Goal: Information Seeking & Learning: Compare options

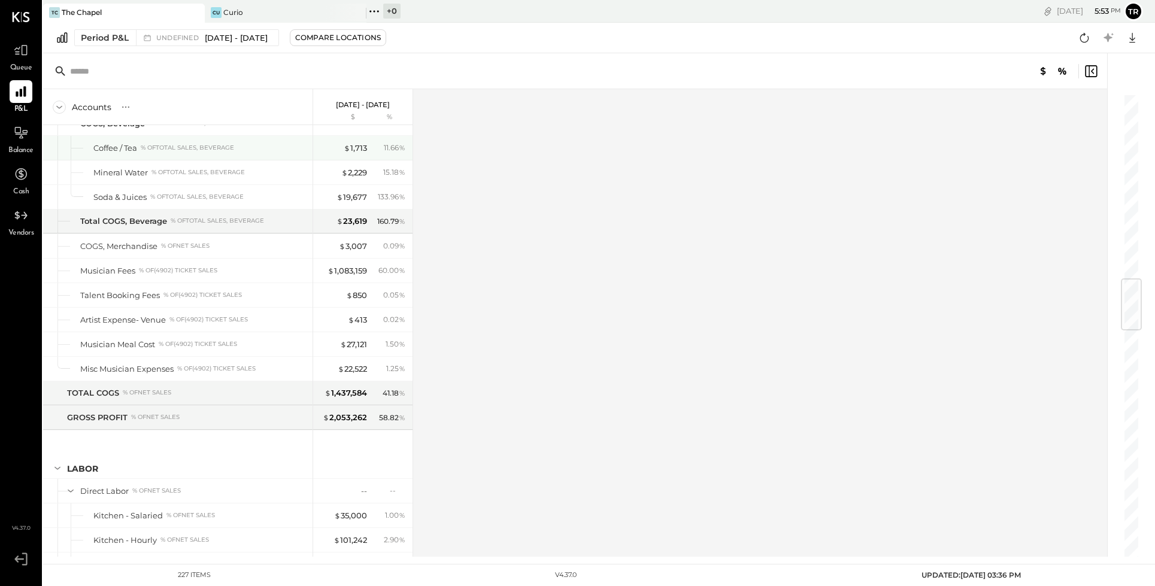
scroll to position [1529, 0]
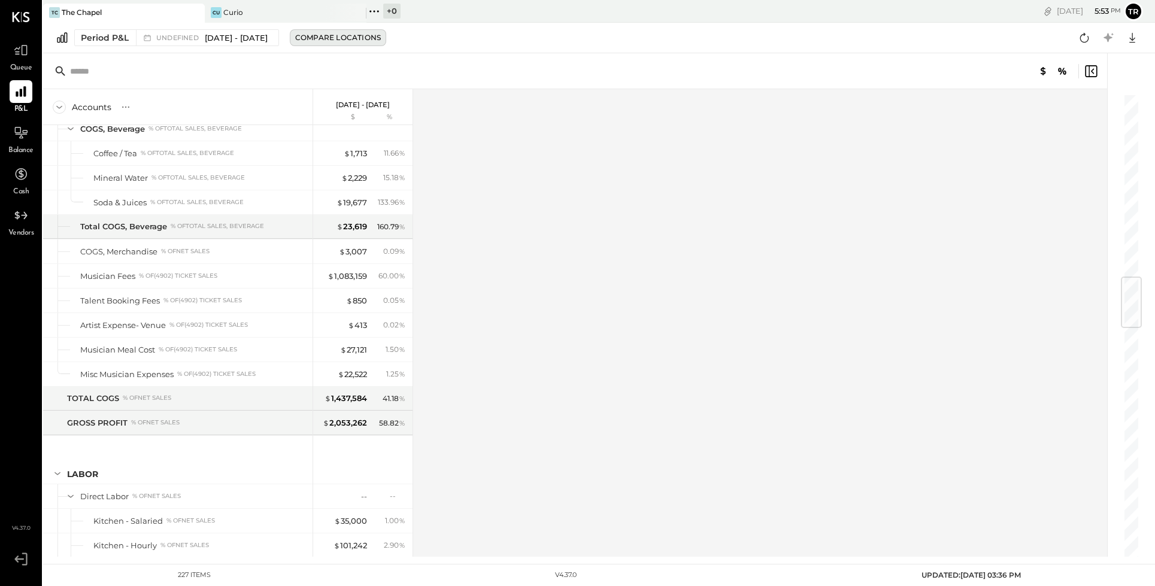
click at [360, 37] on div "Compare Locations" at bounding box center [338, 37] width 86 height 10
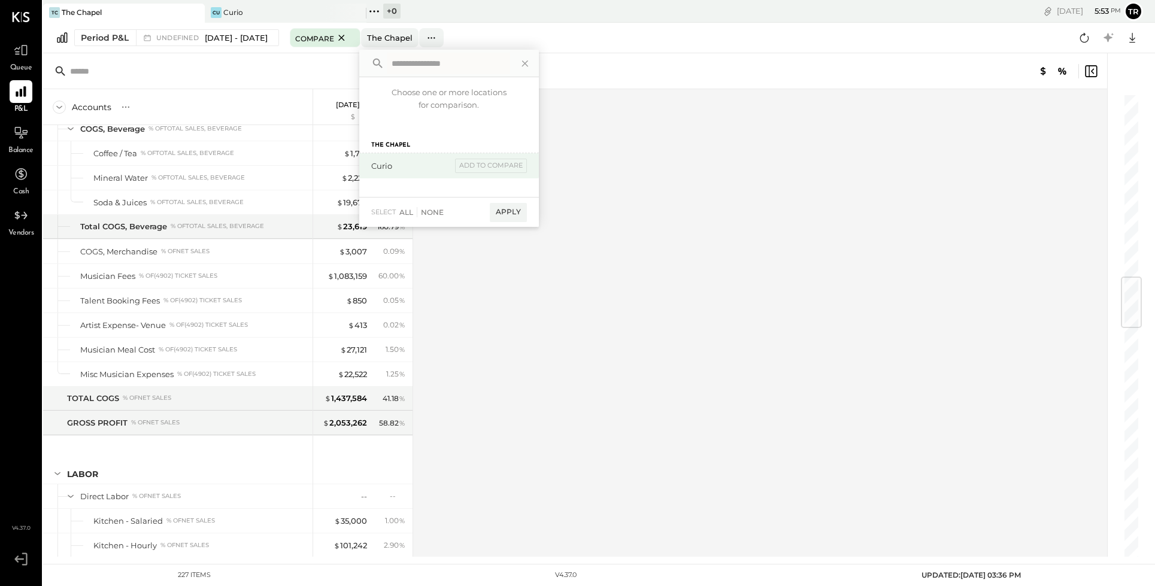
click at [395, 164] on div "Curio" at bounding box center [411, 165] width 80 height 11
click at [527, 214] on div "Apply" at bounding box center [508, 212] width 37 height 19
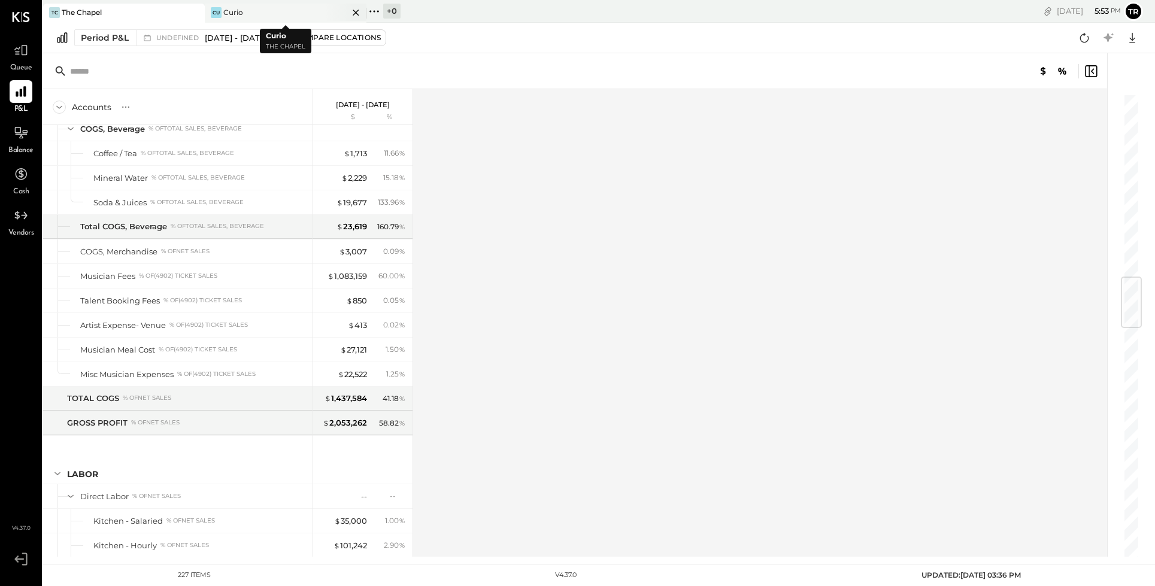
click at [249, 17] on div "Cu Curio" at bounding box center [277, 12] width 144 height 11
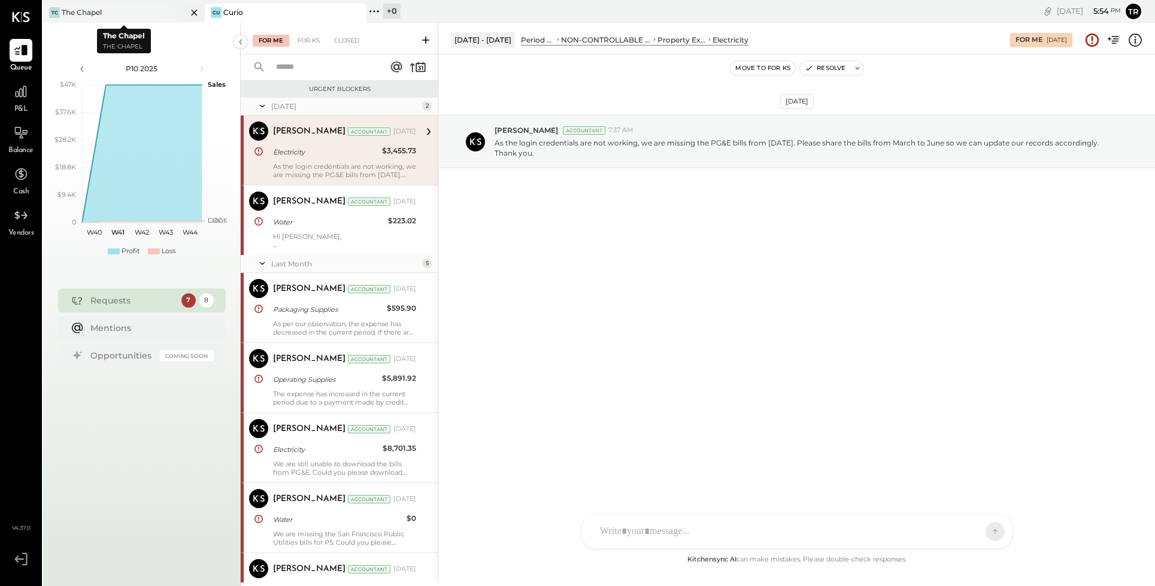
click at [124, 9] on div "TC The Chapel" at bounding box center [115, 12] width 144 height 11
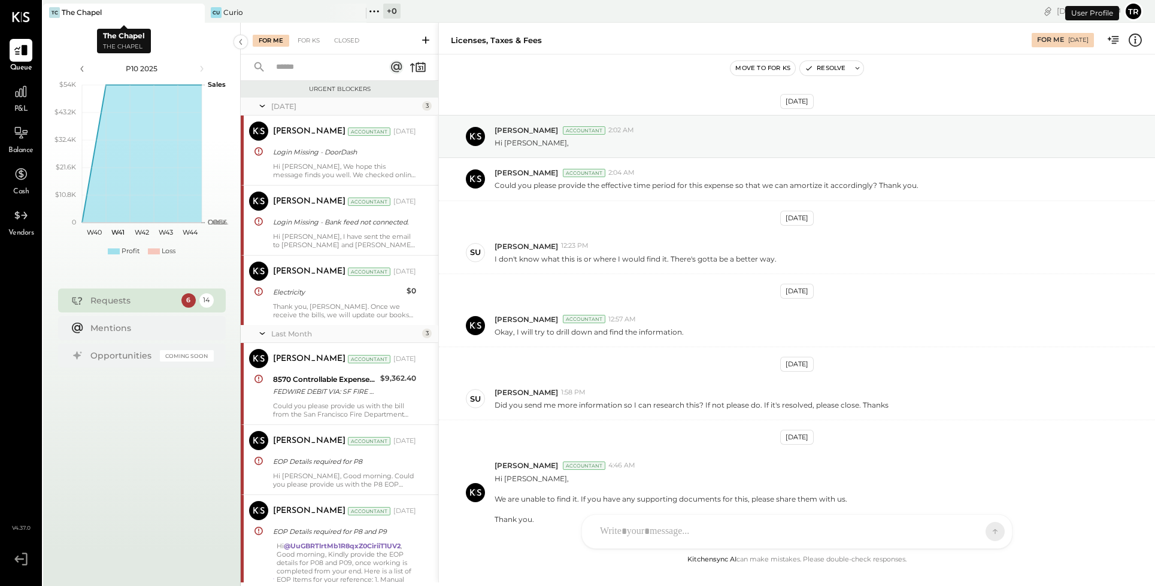
scroll to position [403, 0]
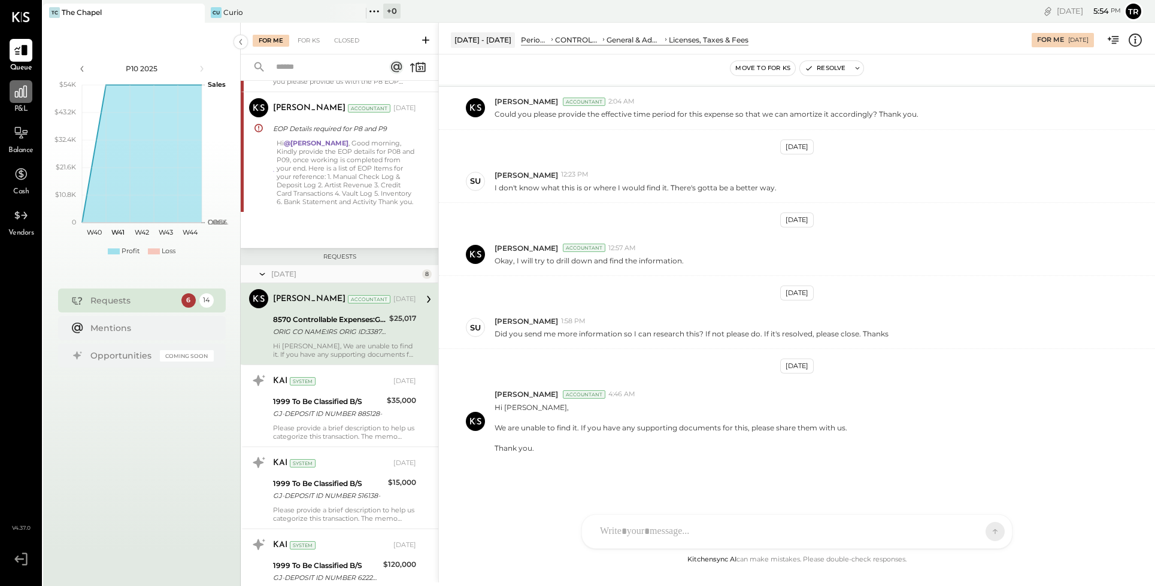
click at [23, 102] on div at bounding box center [21, 91] width 23 height 23
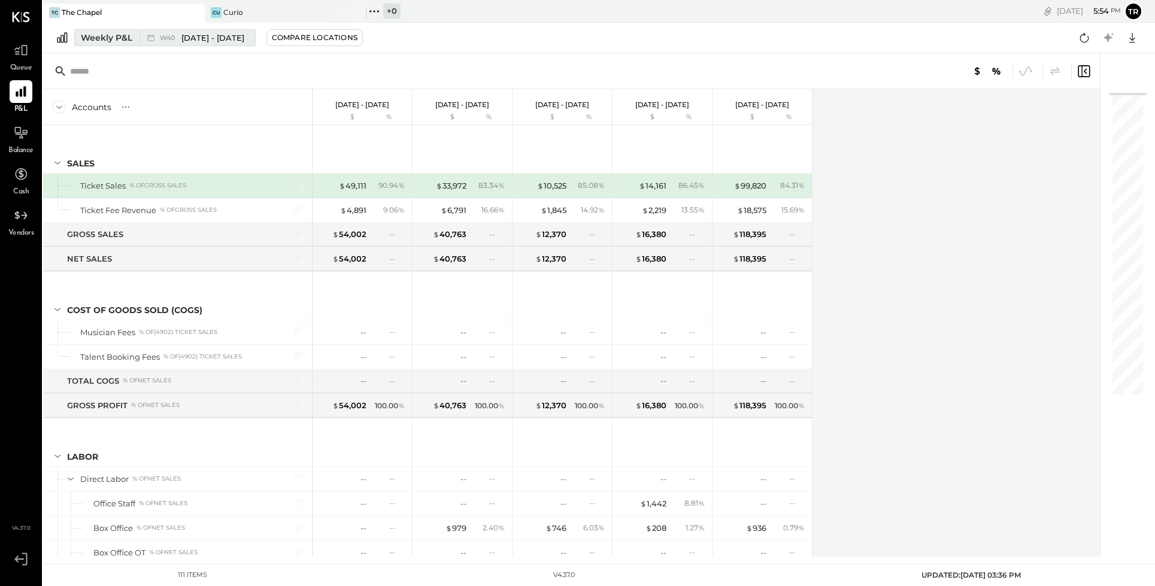
click at [125, 37] on div "Weekly P&L" at bounding box center [107, 38] width 52 height 12
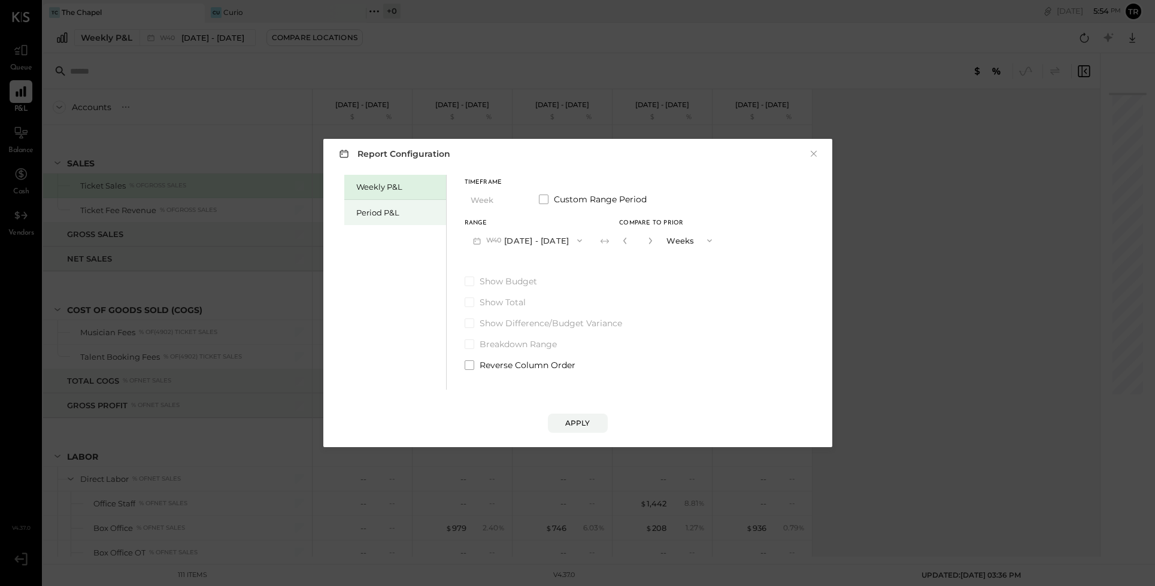
click at [387, 210] on div "Period P&L" at bounding box center [398, 212] width 84 height 11
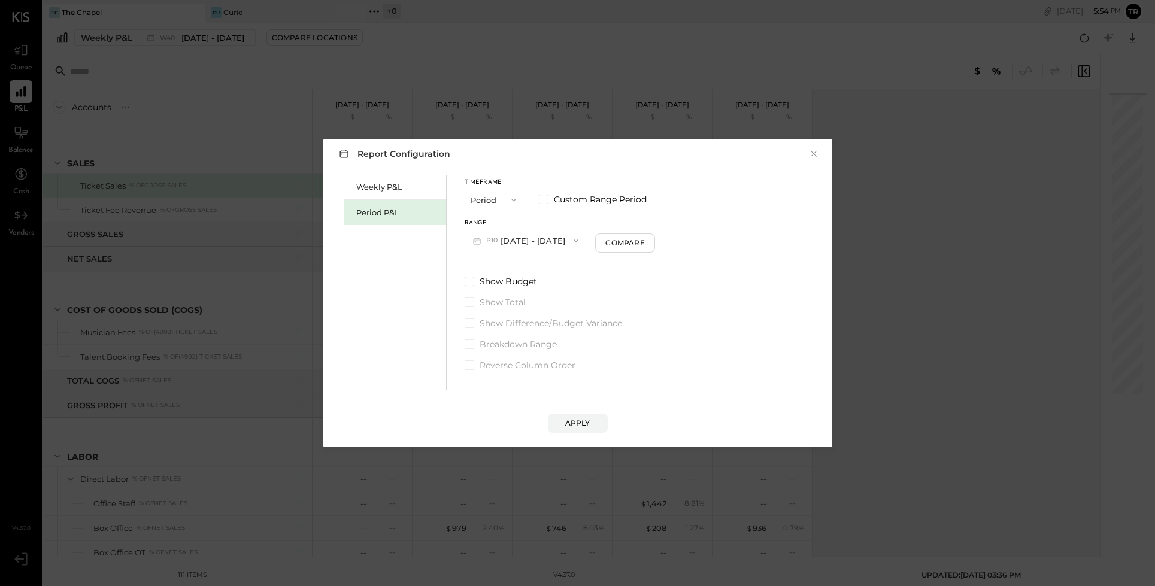
click at [498, 239] on span "P10" at bounding box center [493, 241] width 15 height 10
click at [497, 277] on span "[DATE] - [DATE]" at bounding box center [517, 276] width 57 height 10
click at [547, 196] on span at bounding box center [544, 200] width 10 height 10
click at [636, 240] on button "[DATE]" at bounding box center [600, 240] width 71 height 22
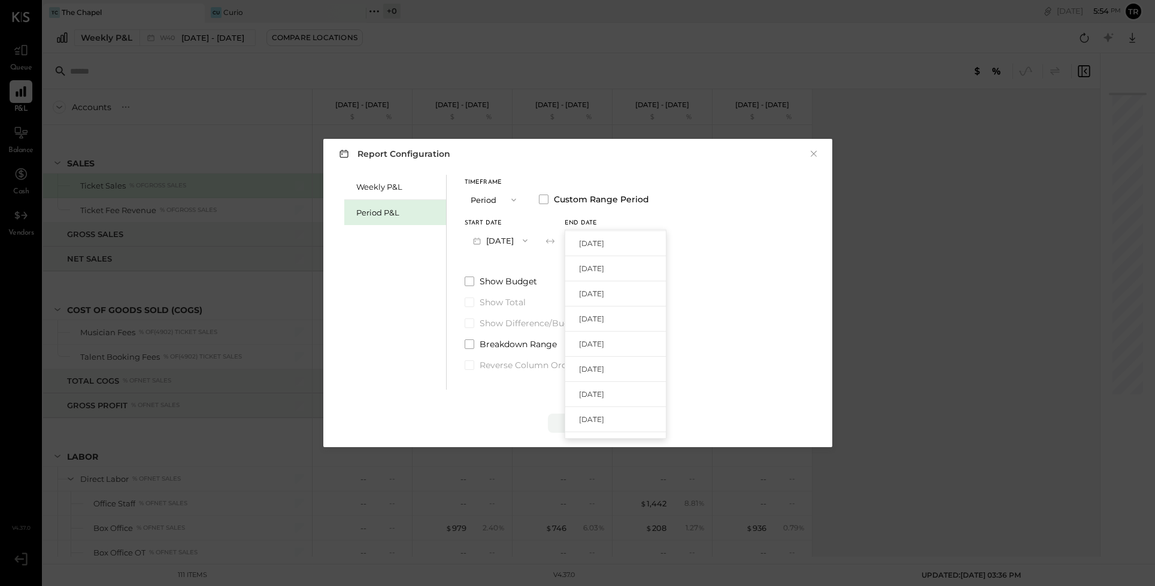
scroll to position [229, 0]
click at [604, 313] on span "[DATE]" at bounding box center [591, 315] width 25 height 10
click at [530, 239] on span "button" at bounding box center [522, 241] width 16 height 10
click at [504, 369] on span "[DATE]" at bounding box center [491, 371] width 25 height 10
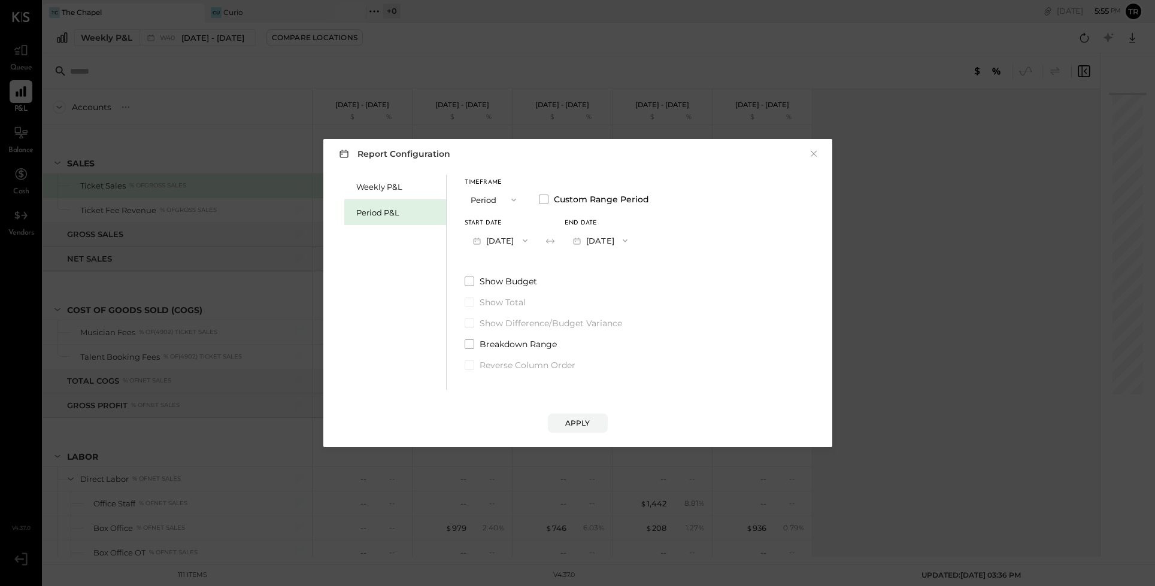
click at [630, 240] on icon "button" at bounding box center [625, 241] width 10 height 10
click at [604, 238] on span "[DATE]" at bounding box center [591, 242] width 25 height 10
click at [581, 426] on div "Apply" at bounding box center [577, 423] width 25 height 10
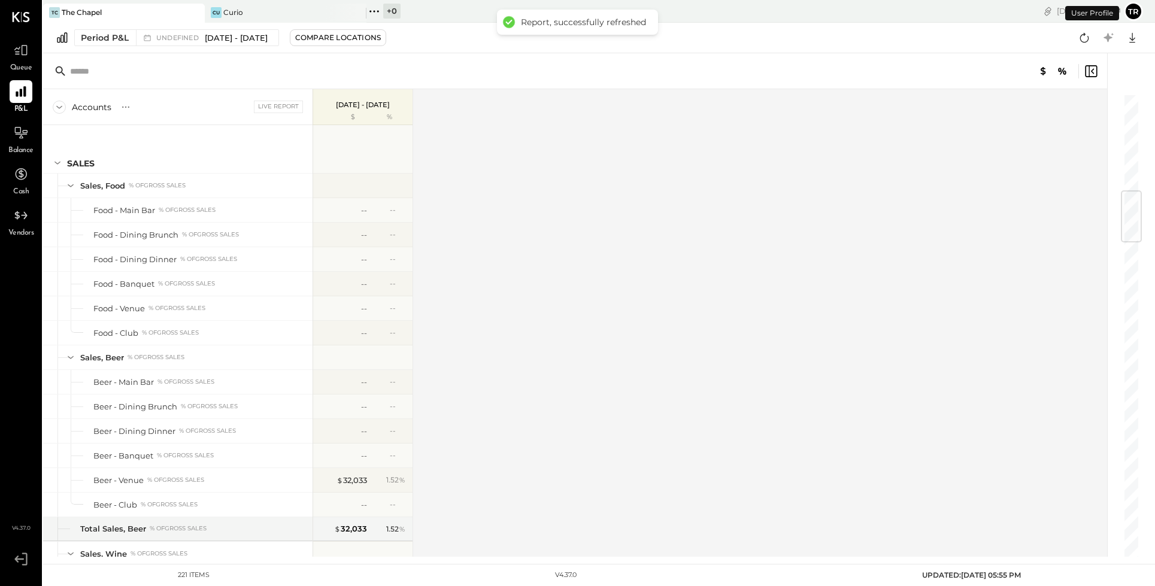
scroll to position [814, 0]
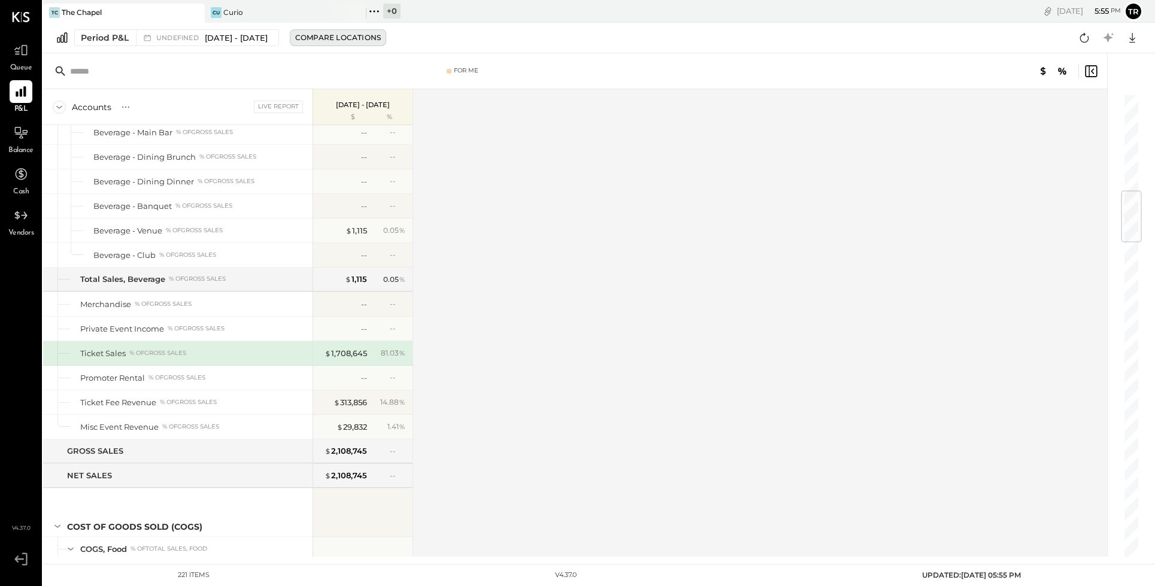
click at [381, 37] on div "Compare Locations" at bounding box center [338, 37] width 86 height 10
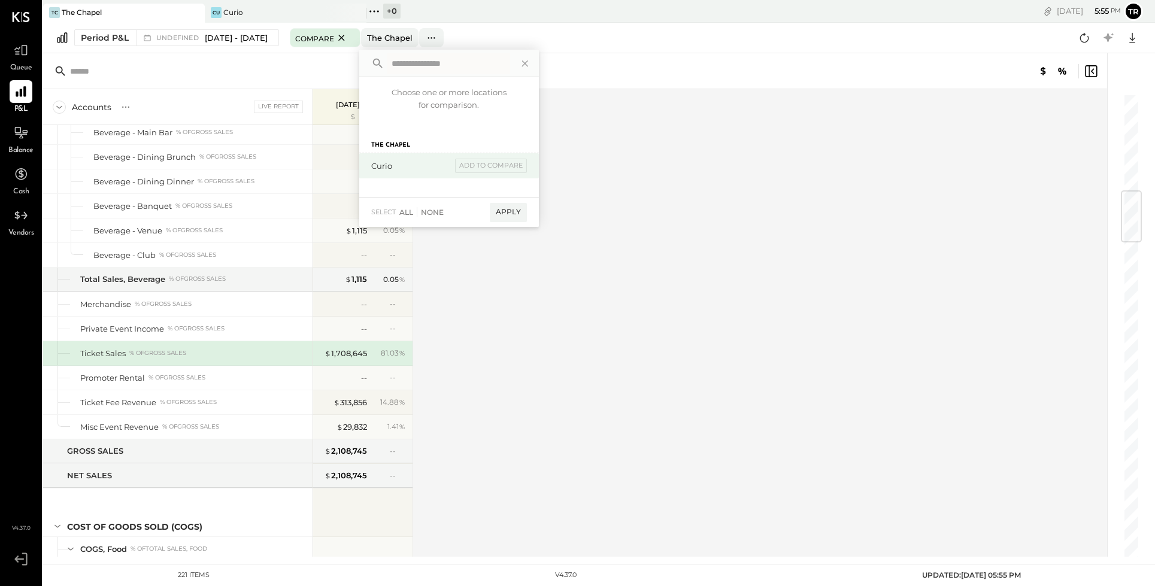
click at [420, 168] on div "Curio" at bounding box center [411, 165] width 80 height 11
click at [522, 165] on div "add to compare" at bounding box center [491, 166] width 72 height 14
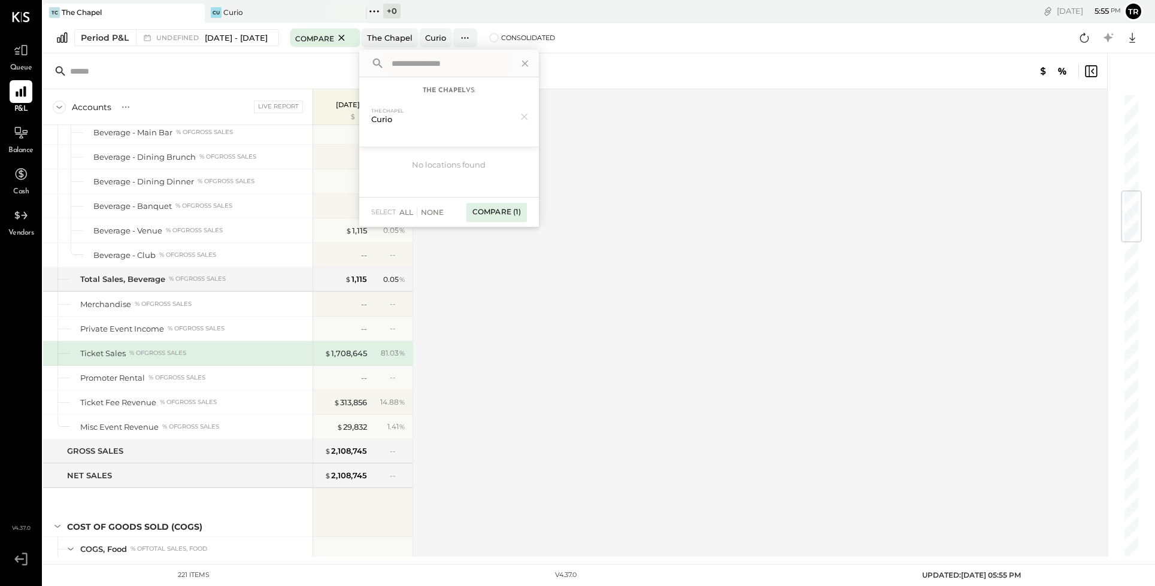
click at [527, 214] on div "Compare (1)" at bounding box center [497, 212] width 60 height 19
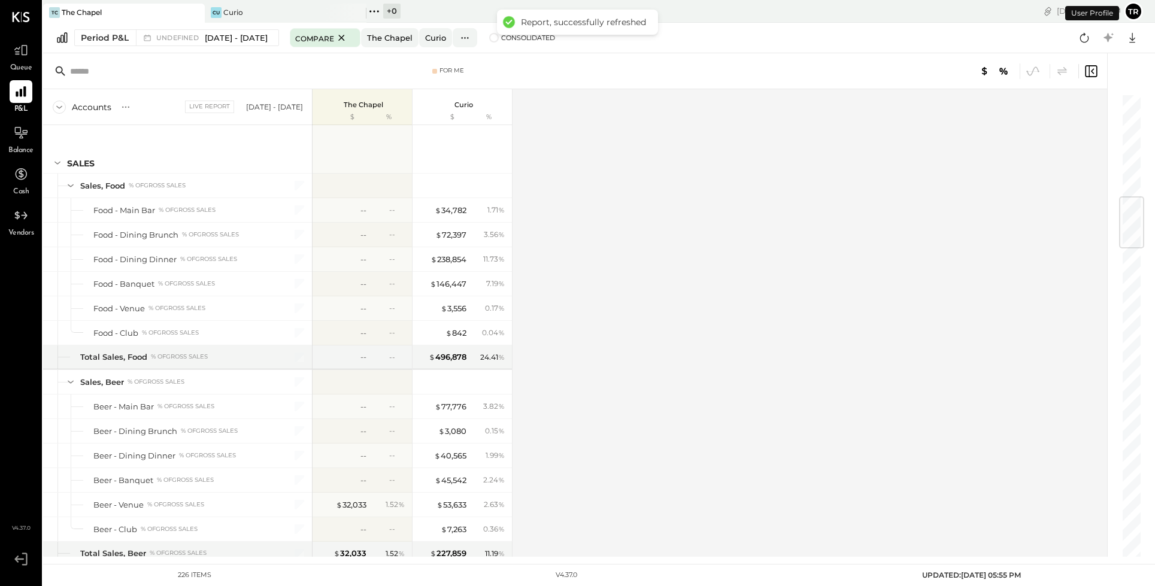
scroll to position [864, 0]
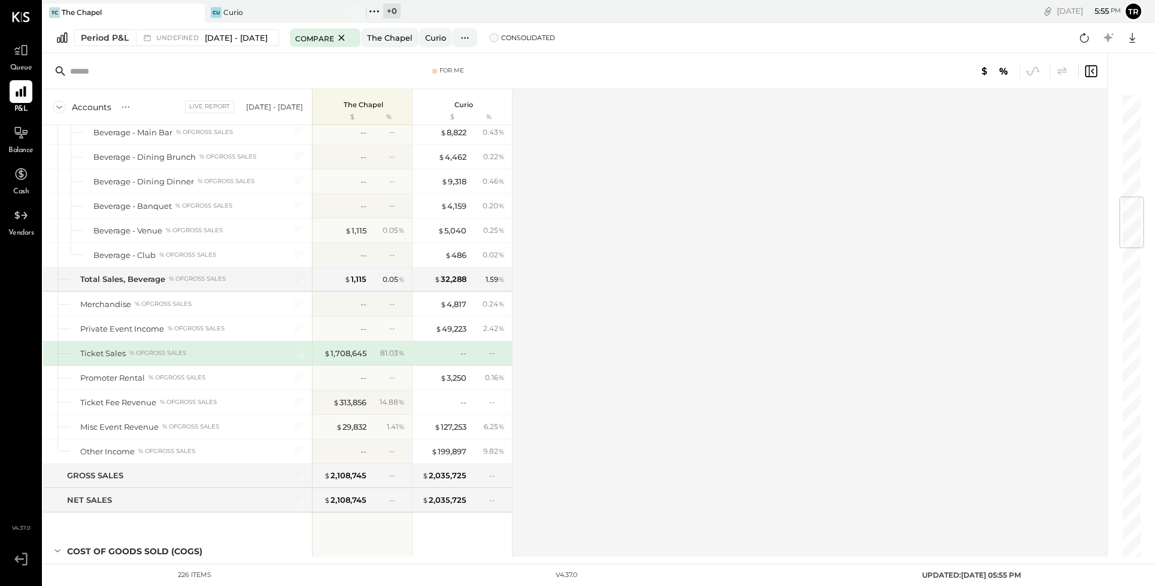
click at [555, 37] on span "Consolidated" at bounding box center [528, 38] width 54 height 8
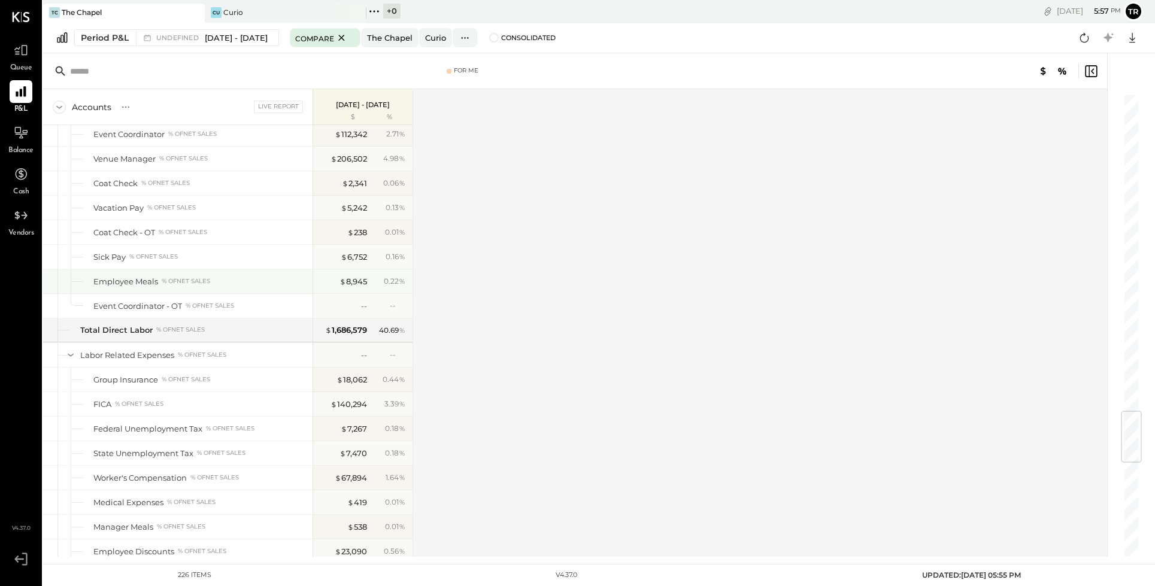
scroll to position [2707, 0]
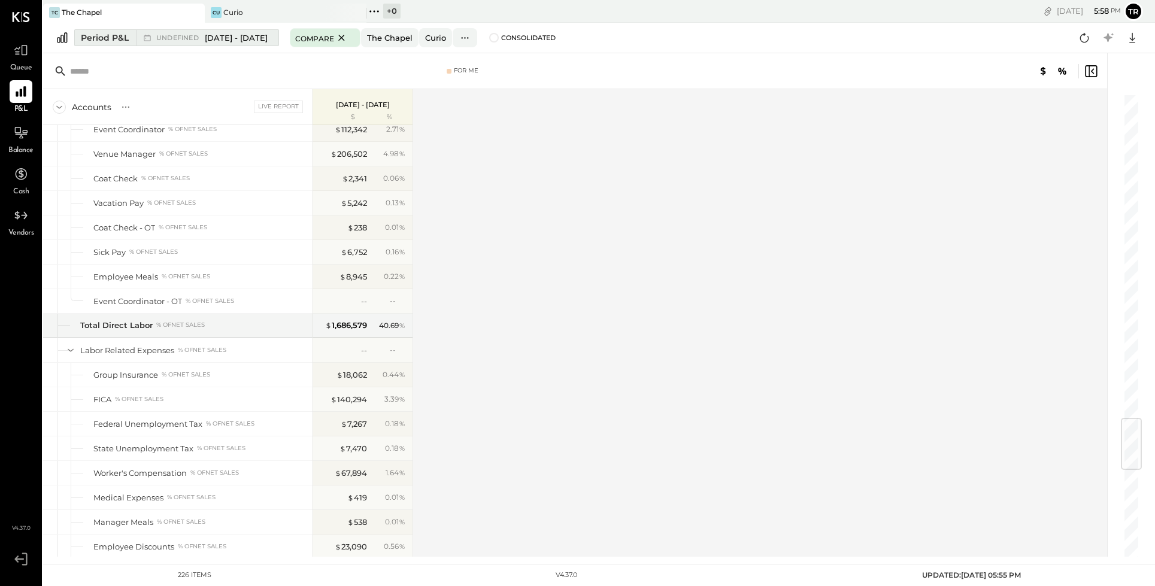
click at [189, 35] on span "undefined" at bounding box center [179, 38] width 46 height 7
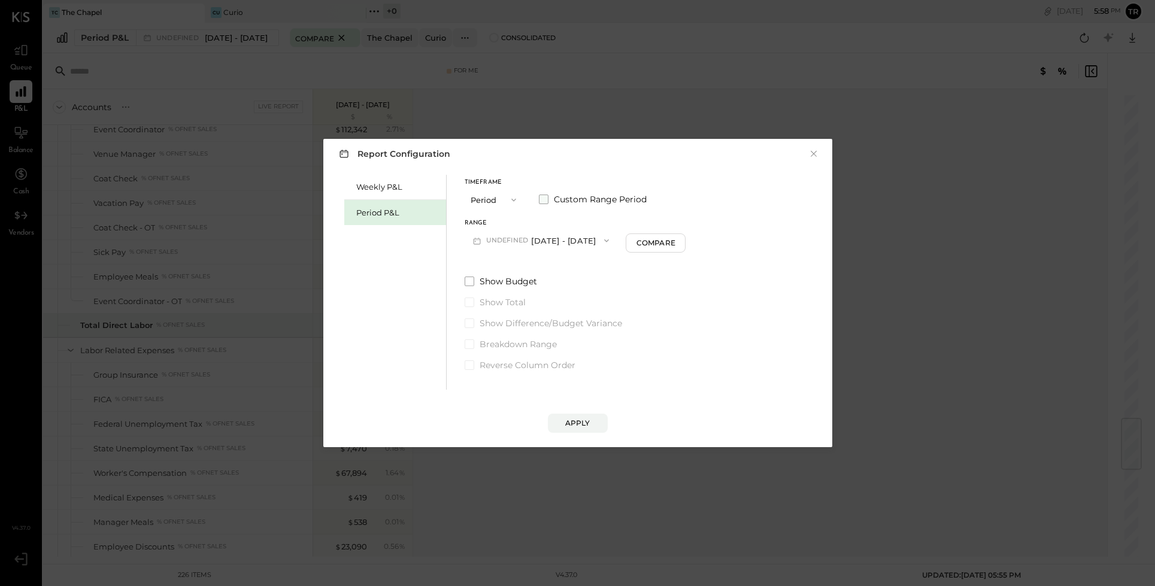
click at [546, 200] on span at bounding box center [544, 200] width 10 height 10
click at [530, 240] on icon "button" at bounding box center [525, 241] width 10 height 10
click at [504, 277] on span "[DATE]" at bounding box center [491, 277] width 25 height 10
click at [630, 240] on icon "button" at bounding box center [625, 241] width 10 height 10
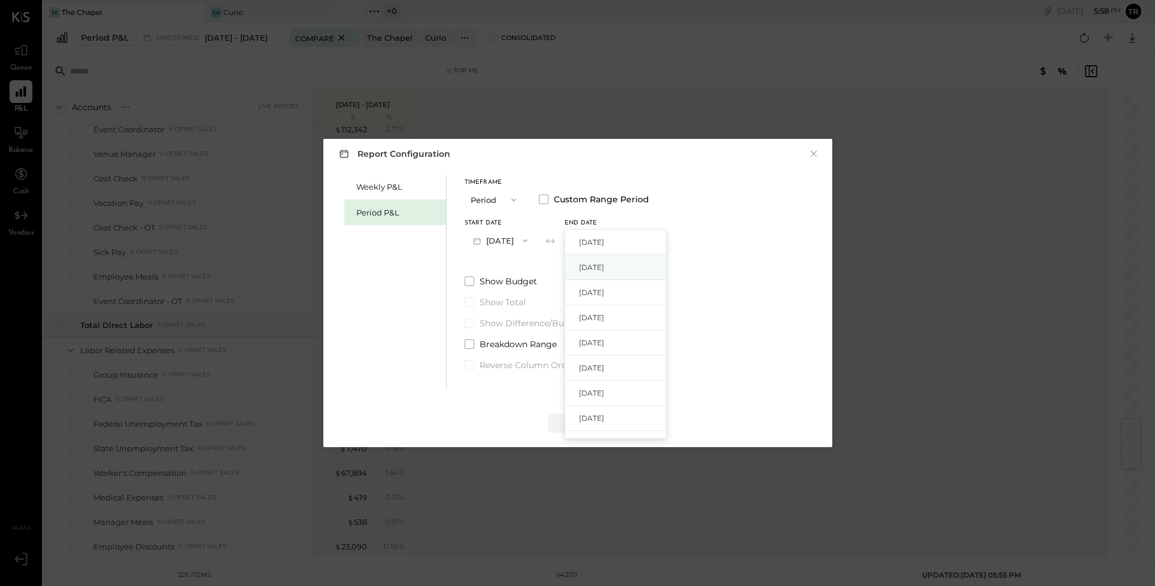
click at [604, 265] on span "[DATE]" at bounding box center [591, 267] width 25 height 10
click at [568, 422] on div "Apply" at bounding box center [577, 423] width 25 height 10
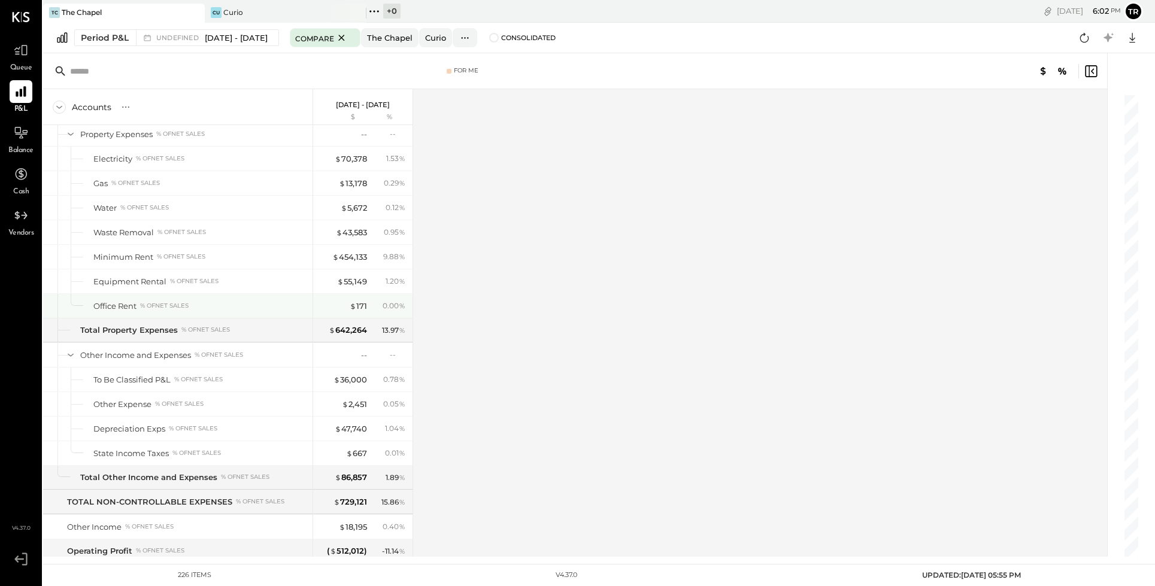
scroll to position [4501, 0]
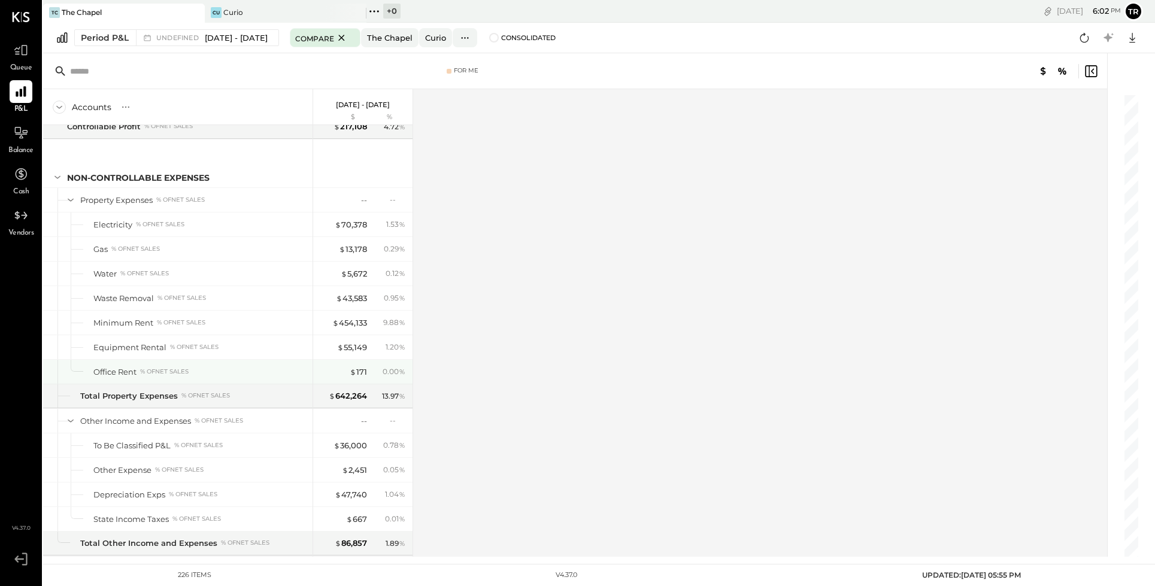
click at [128, 372] on div "Office Rent" at bounding box center [114, 371] width 43 height 11
